Goal: Transaction & Acquisition: Purchase product/service

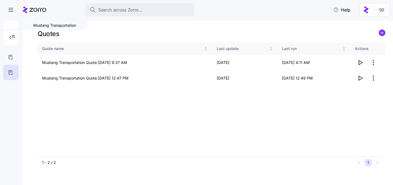
click at [382, 36] on link at bounding box center [382, 34] width 7 height 8
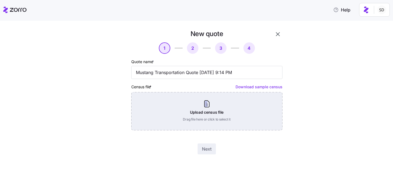
click at [219, 120] on div "Upload census file Drag file here or click to select it" at bounding box center [206, 111] width 151 height 38
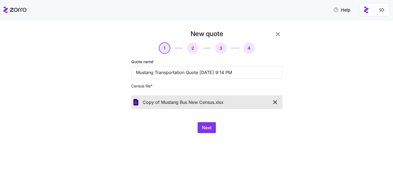
click at [275, 101] on icon "button" at bounding box center [275, 102] width 7 height 7
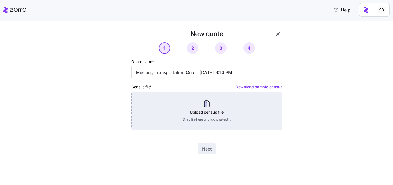
click at [191, 94] on div "Upload census file Drag file here or click to select it" at bounding box center [206, 111] width 151 height 38
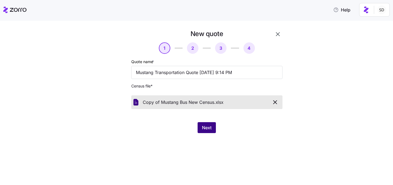
click at [204, 128] on span "Next" at bounding box center [207, 127] width 10 height 7
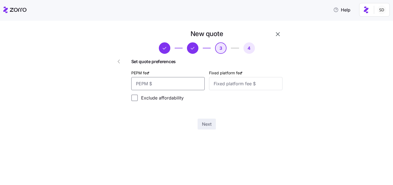
click at [168, 86] on input "PEPM fee *" at bounding box center [168, 83] width 74 height 13
type input "55"
click at [223, 87] on input "Fixed platform fee *" at bounding box center [246, 83] width 74 height 13
type input "-"
type input "100"
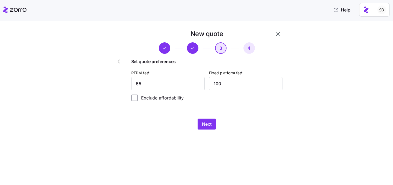
click at [243, 120] on div "Next" at bounding box center [206, 124] width 151 height 11
click at [204, 122] on span "Next" at bounding box center [207, 124] width 10 height 7
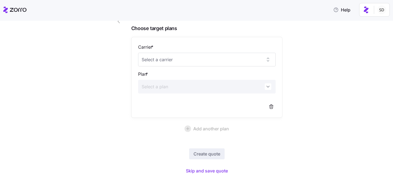
scroll to position [50, 0]
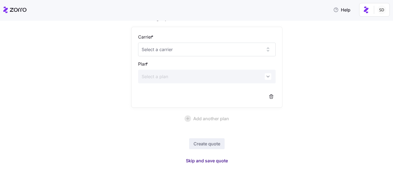
click at [207, 160] on span "Skip and save quote" at bounding box center [207, 160] width 42 height 7
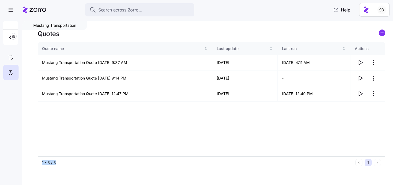
drag, startPoint x: 207, startPoint y: 160, endPoint x: 232, endPoint y: 124, distance: 43.3
click at [232, 124] on div "Quote name Last update Last run Actions Mustang Transportation Quote [DATE] 9:3…" at bounding box center [212, 105] width 348 height 126
click at [361, 74] on span "button" at bounding box center [361, 78] width 10 height 10
click at [381, 35] on circle "add icon" at bounding box center [383, 33] width 6 height 6
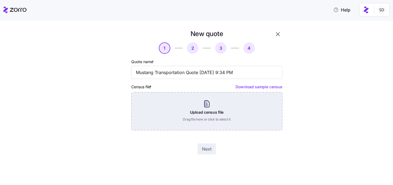
click at [235, 109] on div "Upload census file Drag file here or click to select it" at bounding box center [206, 111] width 151 height 38
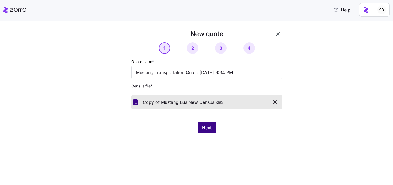
click at [206, 128] on span "Next" at bounding box center [207, 127] width 10 height 7
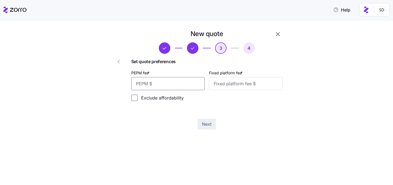
click at [170, 81] on input "PEPM fee *" at bounding box center [168, 83] width 74 height 13
type input "55"
click at [263, 108] on div "New quote 3 4 Set quote preferences PEPM fee * 55 Fixed platform fee * Exclude …" at bounding box center [207, 79] width 156 height 104
click at [243, 89] on input "Fixed platform fee *" at bounding box center [246, 83] width 74 height 13
type input "100"
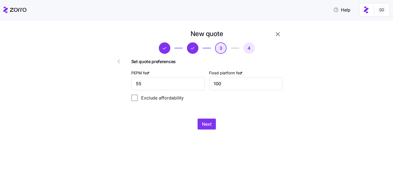
click at [245, 123] on div "Next" at bounding box center [206, 124] width 151 height 11
click at [206, 125] on span "Next" at bounding box center [207, 124] width 10 height 7
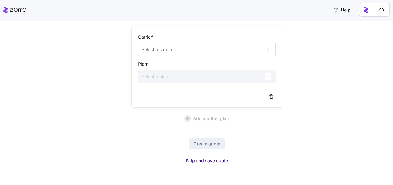
click at [206, 159] on span "Skip and save quote" at bounding box center [207, 160] width 42 height 7
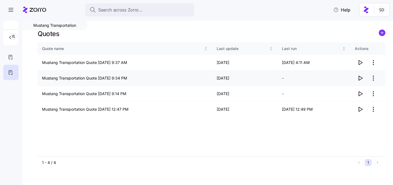
click at [361, 80] on icon "button" at bounding box center [361, 78] width 4 height 4
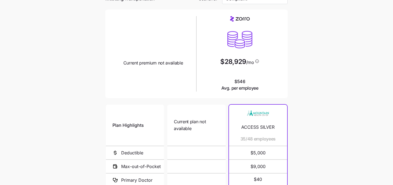
scroll to position [113, 0]
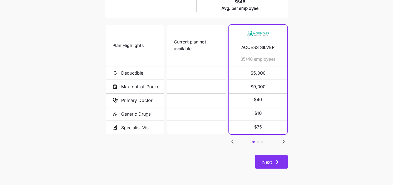
click at [269, 159] on span "Next" at bounding box center [268, 162] width 10 height 7
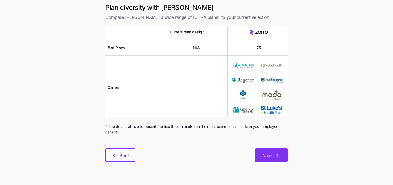
click at [269, 161] on button "Next" at bounding box center [272, 155] width 33 height 14
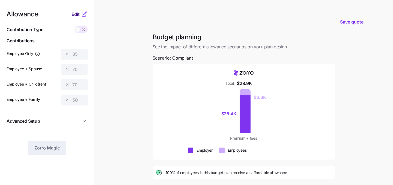
click at [75, 12] on span "Edit" at bounding box center [76, 14] width 8 height 7
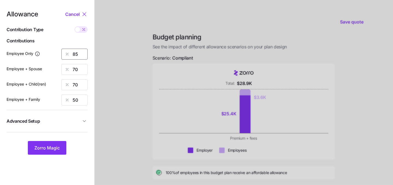
click at [77, 55] on input "85" at bounding box center [74, 54] width 26 height 11
type input "80"
click at [77, 66] on input "70" at bounding box center [74, 69] width 26 height 11
type input "0"
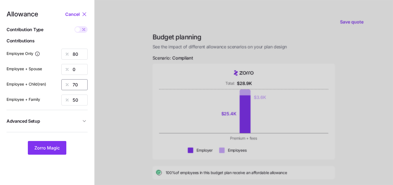
click at [77, 82] on input "70" at bounding box center [74, 84] width 26 height 11
type input "0"
click at [79, 98] on input "50" at bounding box center [74, 100] width 26 height 11
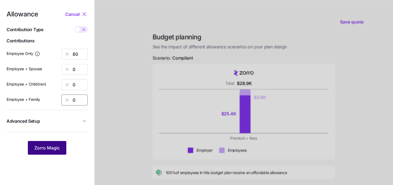
type input "0"
click at [46, 151] on span "Zorro Magic" at bounding box center [46, 148] width 25 height 7
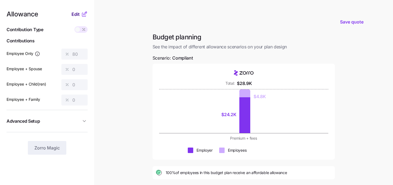
click at [74, 13] on span "Edit" at bounding box center [76, 14] width 8 height 7
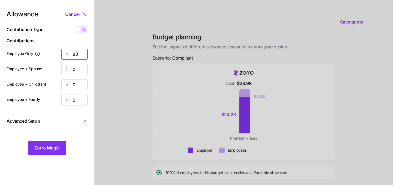
click at [80, 55] on input "80" at bounding box center [74, 54] width 26 height 11
click at [48, 154] on button "Zorro Magic" at bounding box center [47, 148] width 39 height 14
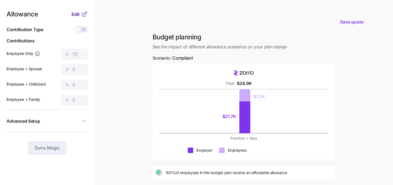
click at [73, 14] on span "Edit" at bounding box center [76, 14] width 8 height 7
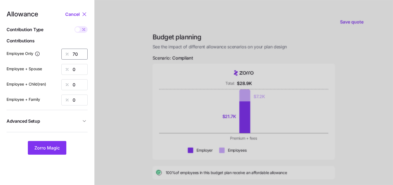
click at [78, 54] on input "70" at bounding box center [74, 54] width 26 height 11
type input "7"
type input "50"
click at [51, 144] on button "Zorro Magic" at bounding box center [47, 148] width 39 height 14
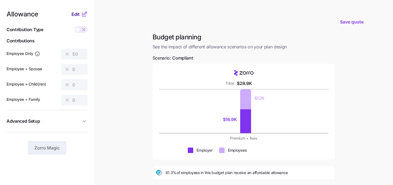
click at [78, 14] on span "Edit" at bounding box center [76, 14] width 8 height 7
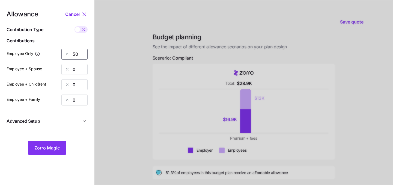
click at [79, 54] on input "50" at bounding box center [74, 54] width 26 height 11
click at [46, 147] on span "Zorro Magic" at bounding box center [46, 148] width 25 height 7
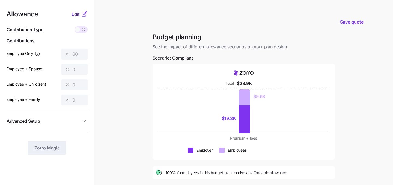
click at [76, 13] on span "Edit" at bounding box center [76, 14] width 8 height 7
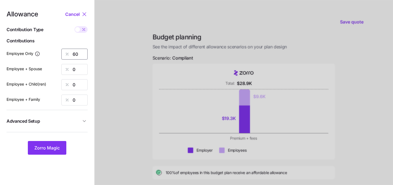
click at [83, 53] on input "60" at bounding box center [74, 54] width 26 height 11
type input "6"
click at [51, 146] on span "Zorro Magic" at bounding box center [46, 148] width 25 height 7
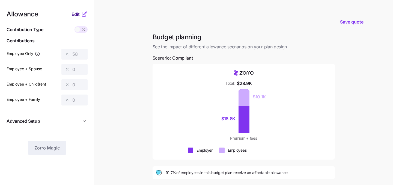
click at [76, 11] on span "Edit" at bounding box center [76, 14] width 8 height 7
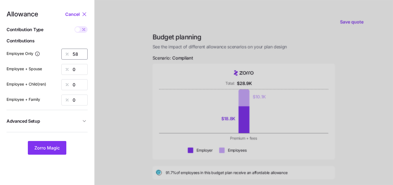
click at [79, 50] on input "58" at bounding box center [74, 54] width 26 height 11
type input "59"
click at [47, 153] on button "Zorro Magic" at bounding box center [47, 148] width 39 height 14
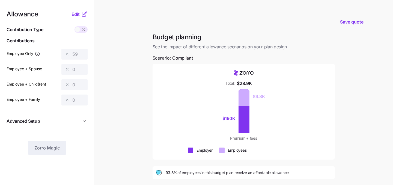
click at [74, 7] on nav "Allowance Edit Contribution Type Use classes Contributions Employee Only 59 Emp…" at bounding box center [47, 133] width 94 height 267
click at [74, 8] on nav "Allowance Edit Contribution Type Use classes Contributions Employee Only 59 Emp…" at bounding box center [47, 133] width 94 height 267
click at [74, 12] on span "Edit" at bounding box center [76, 14] width 8 height 7
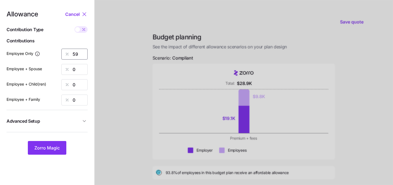
click at [83, 51] on input "59" at bounding box center [74, 54] width 26 height 11
type input "60"
click at [43, 146] on span "Zorro Magic" at bounding box center [46, 148] width 25 height 7
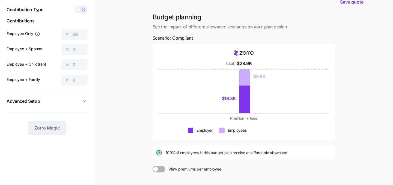
scroll to position [82, 0]
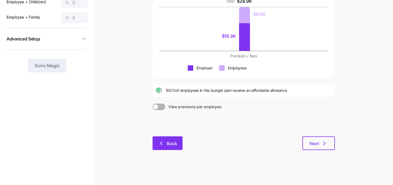
click at [165, 143] on icon "button" at bounding box center [161, 143] width 7 height 7
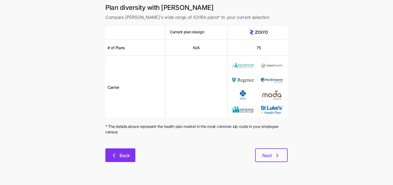
click at [117, 154] on icon "button" at bounding box center [114, 155] width 7 height 7
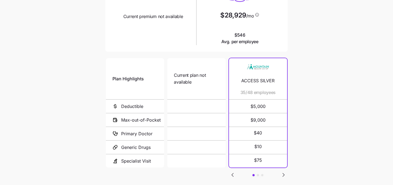
scroll to position [113, 0]
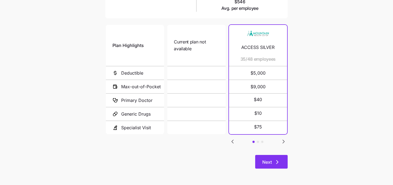
click at [274, 165] on span "Next" at bounding box center [272, 162] width 18 height 7
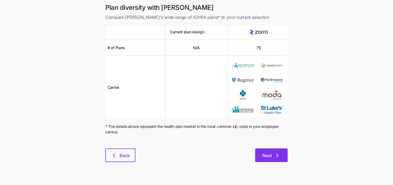
click at [268, 155] on span "Next" at bounding box center [268, 155] width 10 height 7
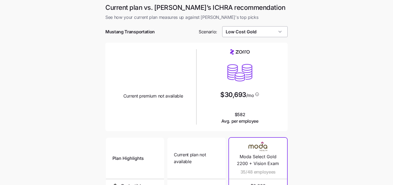
click at [256, 28] on input "Low Cost Gold" at bounding box center [255, 31] width 66 height 11
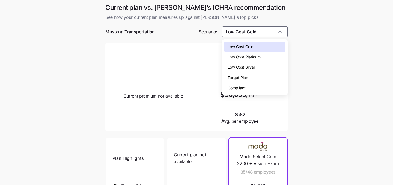
click at [255, 68] on span "Low Cost Silver" at bounding box center [242, 67] width 28 height 6
type input "Low Cost Silver"
